Goal: Check status: Check status

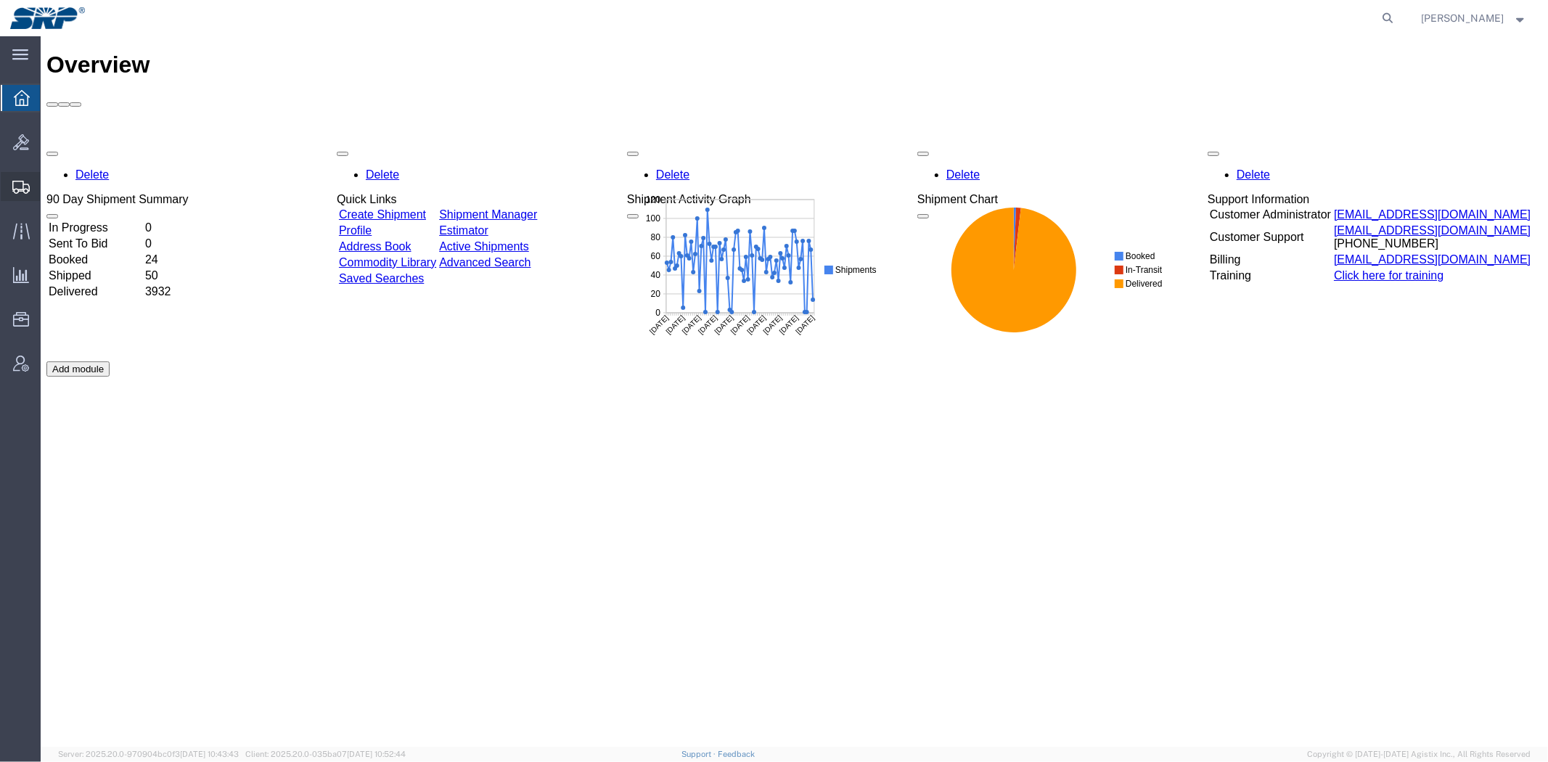
click at [0, 0] on span "Shipment Manager" at bounding box center [0, 0] width 0 height 0
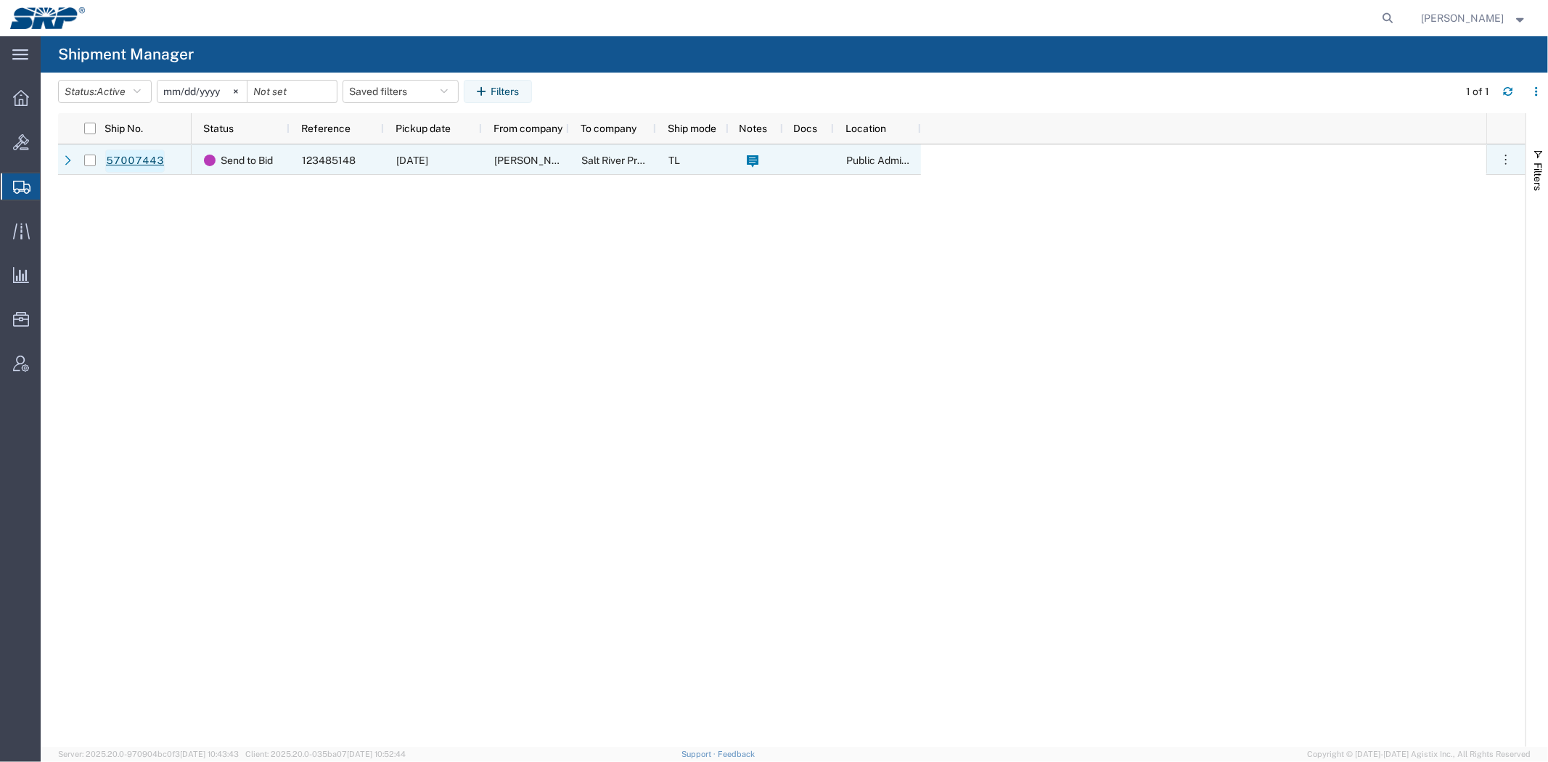
click at [126, 162] on link "57007443" at bounding box center [135, 160] width 60 height 23
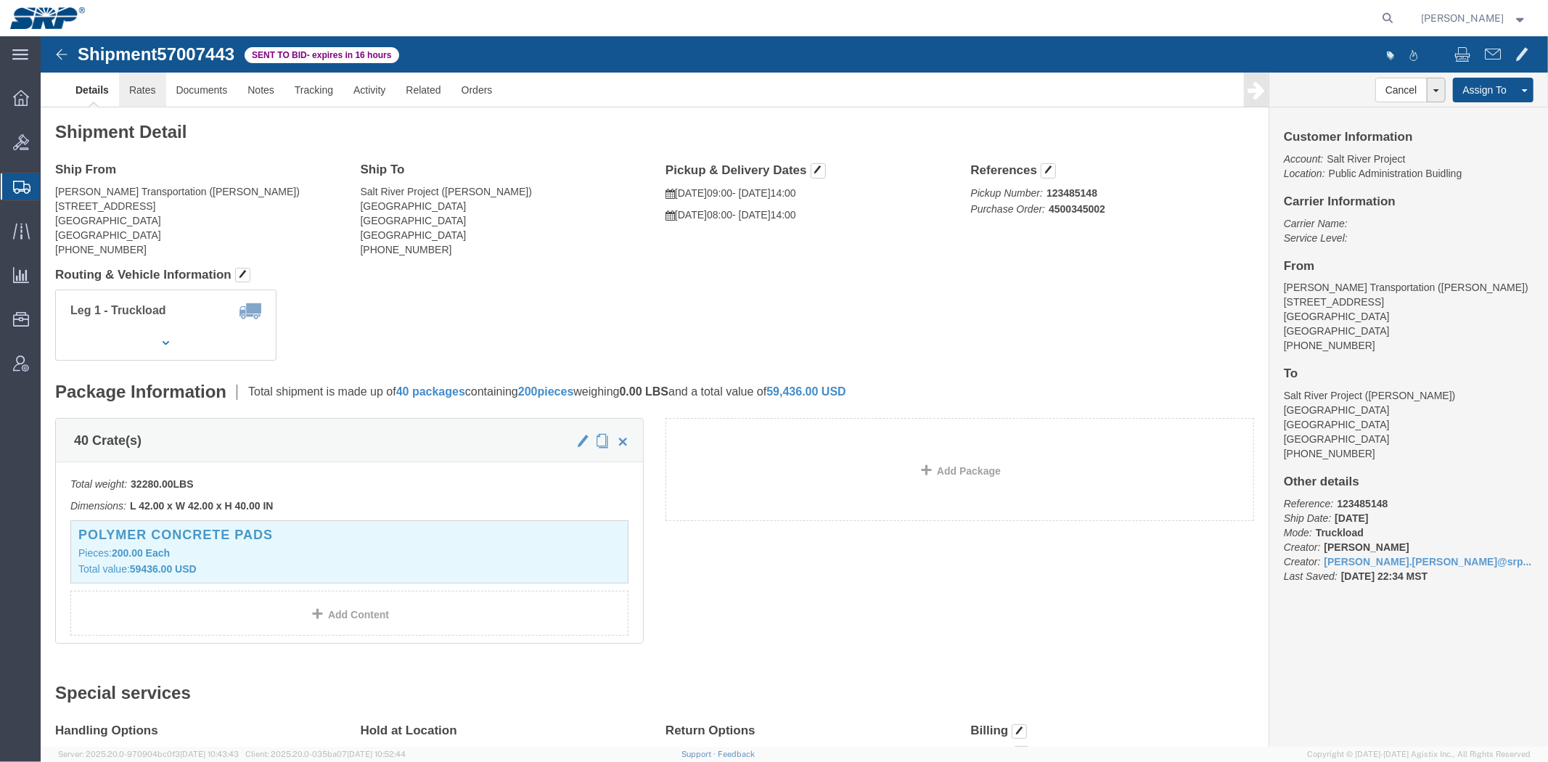
click link "Rates"
